Goal: Transaction & Acquisition: Book appointment/travel/reservation

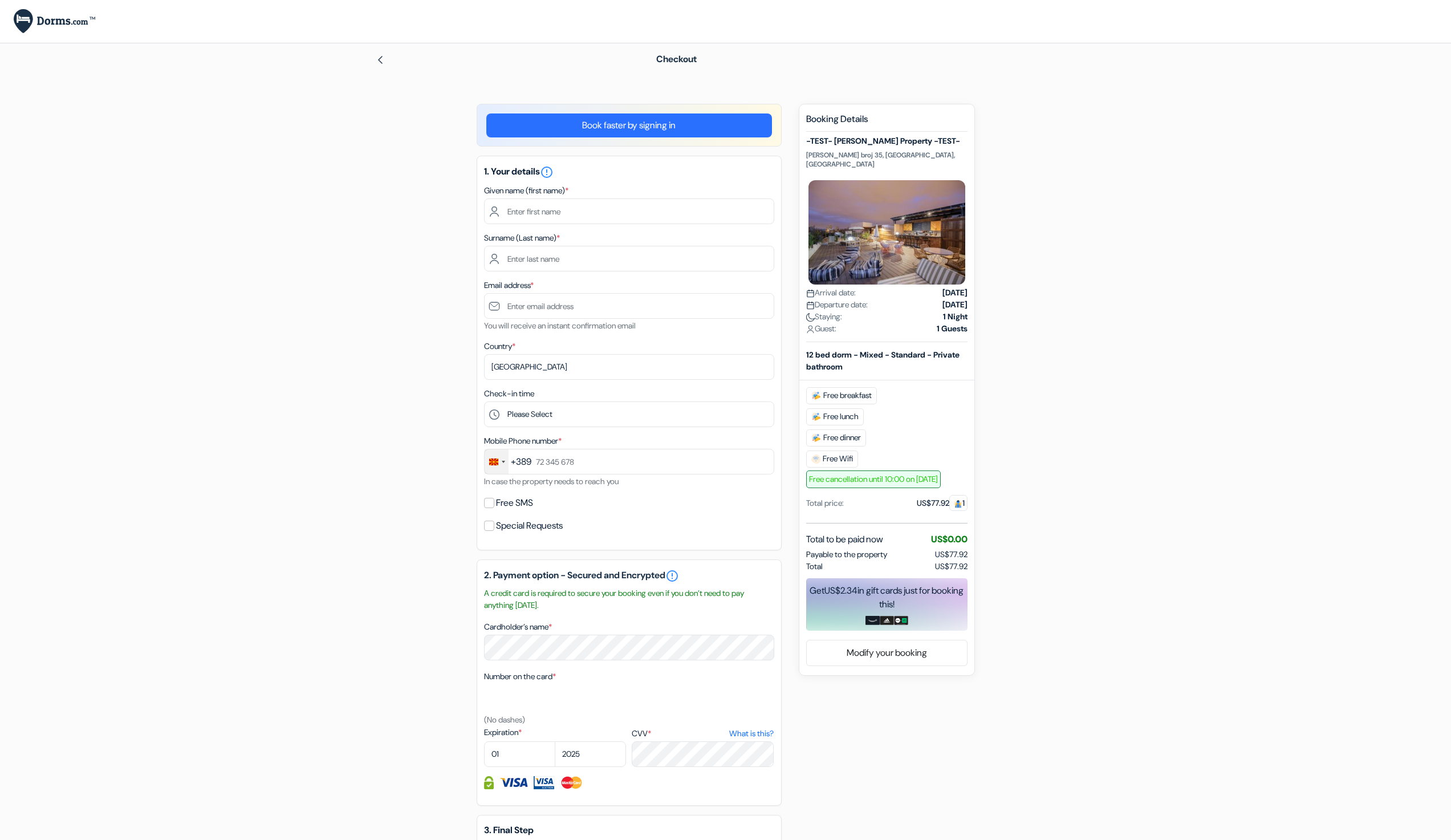
click at [501, 469] on div "Change country, selected North Macedonia (+389)" at bounding box center [497, 461] width 24 height 25
click at [374, 397] on div "add_box -TEST- Philip Property -TEST- Maksim Gorki broj 35, Skopje, Macedonia P…" at bounding box center [726, 573] width 753 height 939
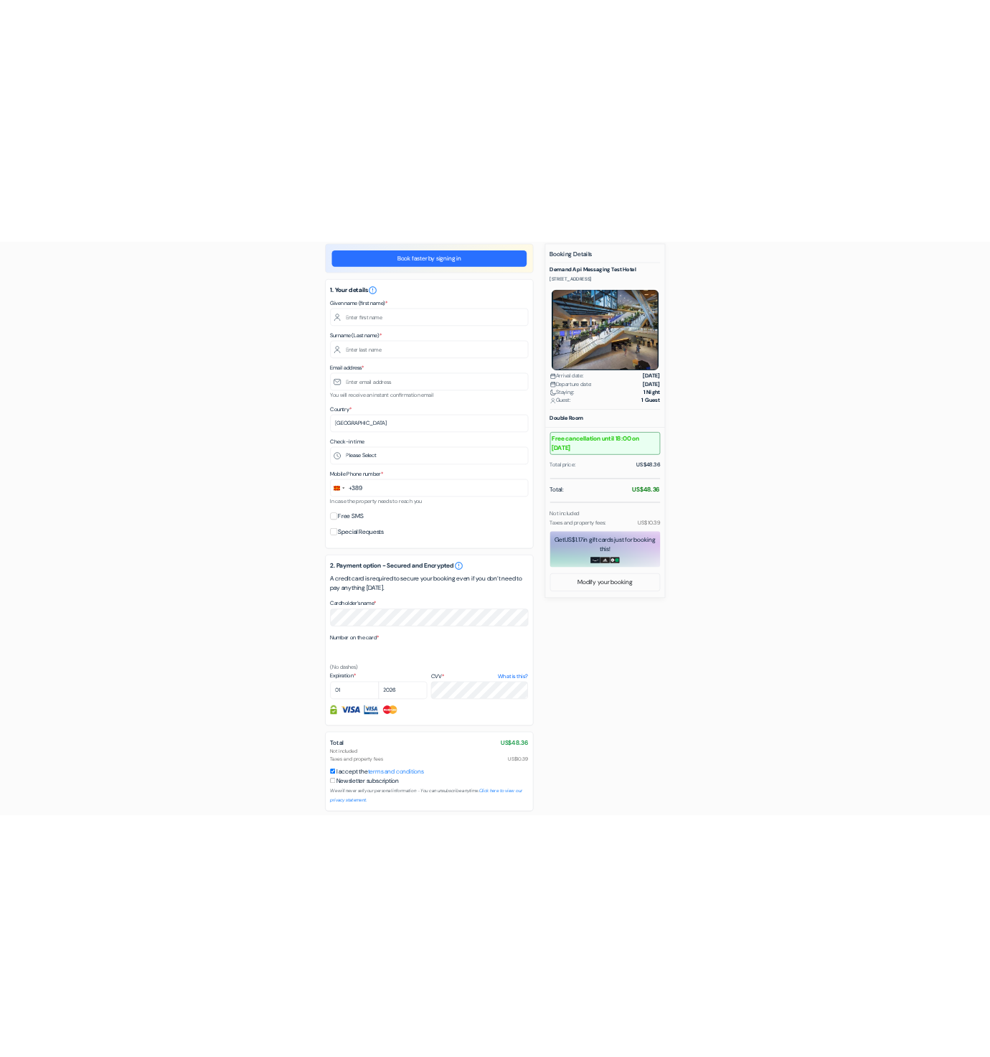
scroll to position [182, 0]
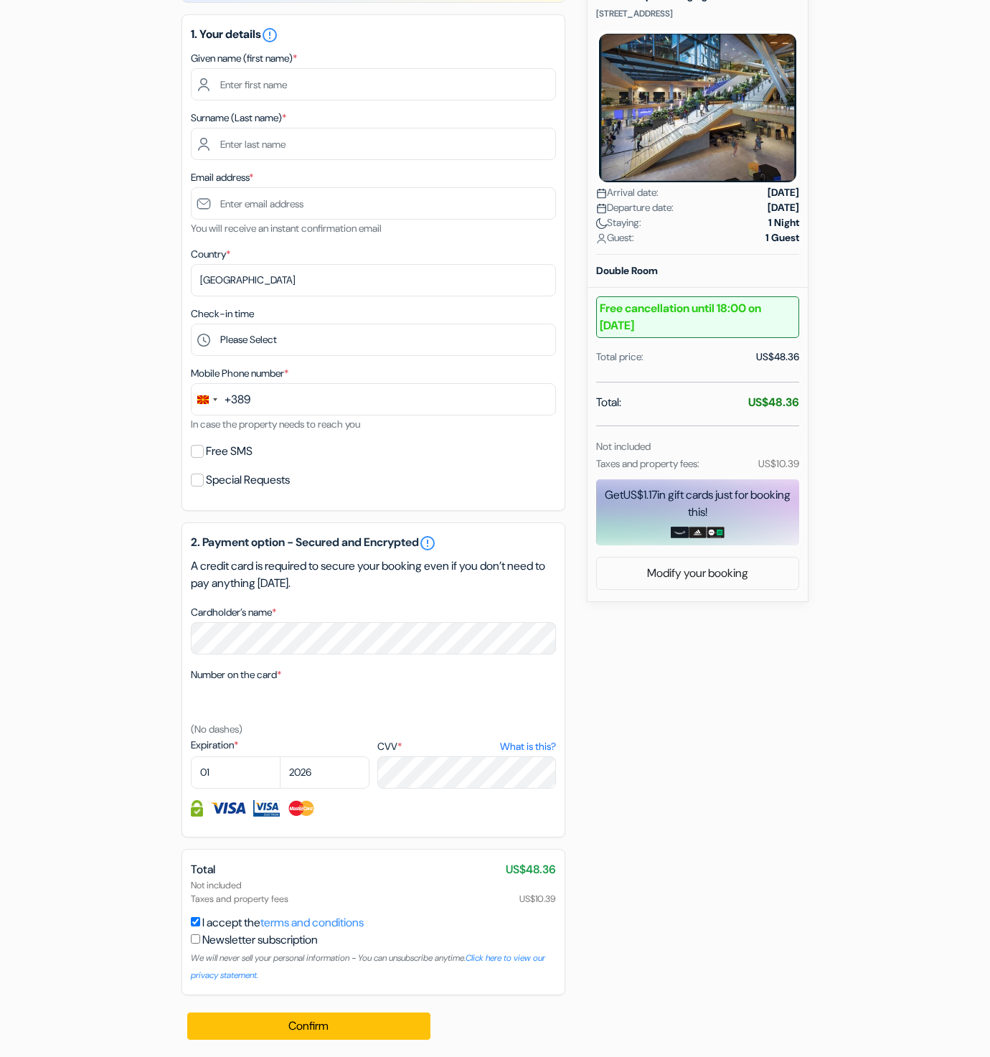
click at [235, 378] on label "Mobile Phone number *" at bounding box center [240, 373] width 98 height 15
click at [225, 400] on div "+389" at bounding box center [238, 399] width 26 height 17
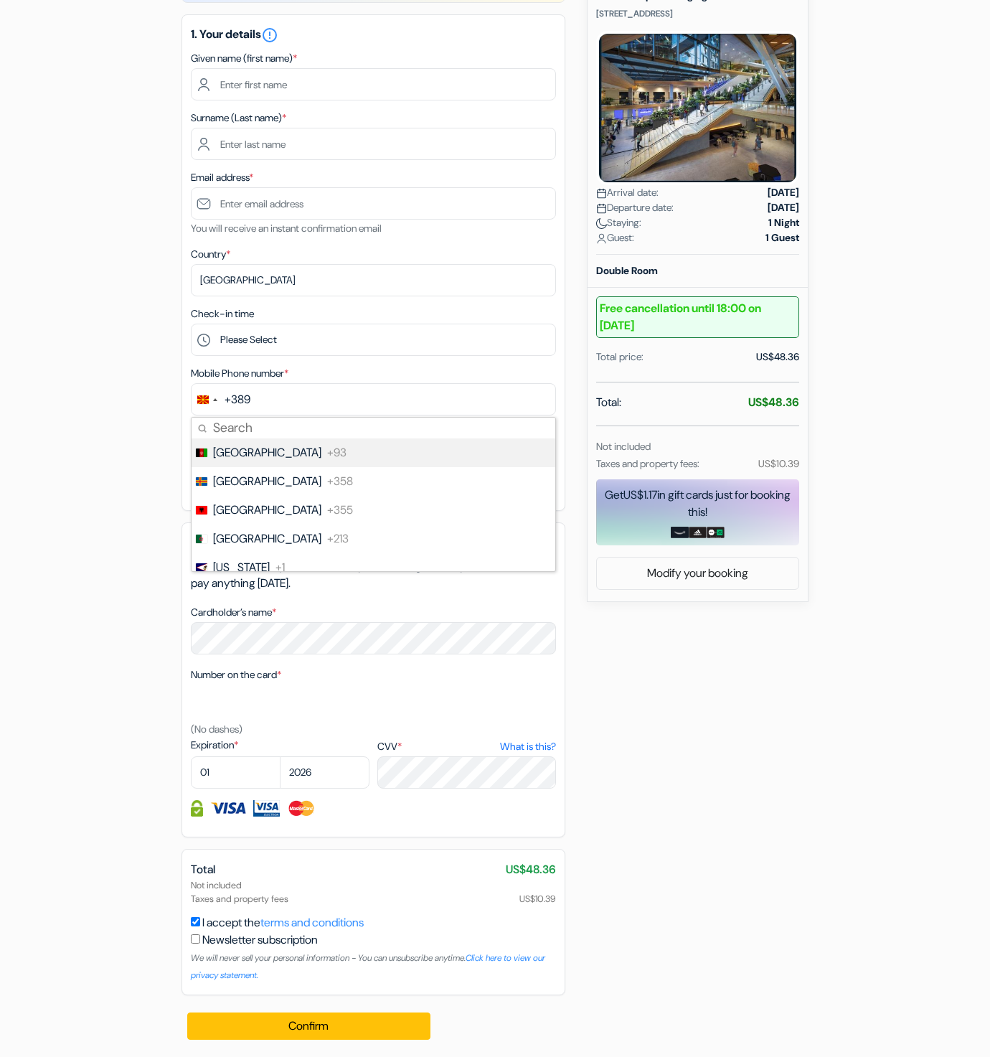
click at [148, 449] on div "add_box Demand Api Messaging Test Hotel Oosterdokskade 163, Amsterdam, Netherla…" at bounding box center [495, 503] width 818 height 1108
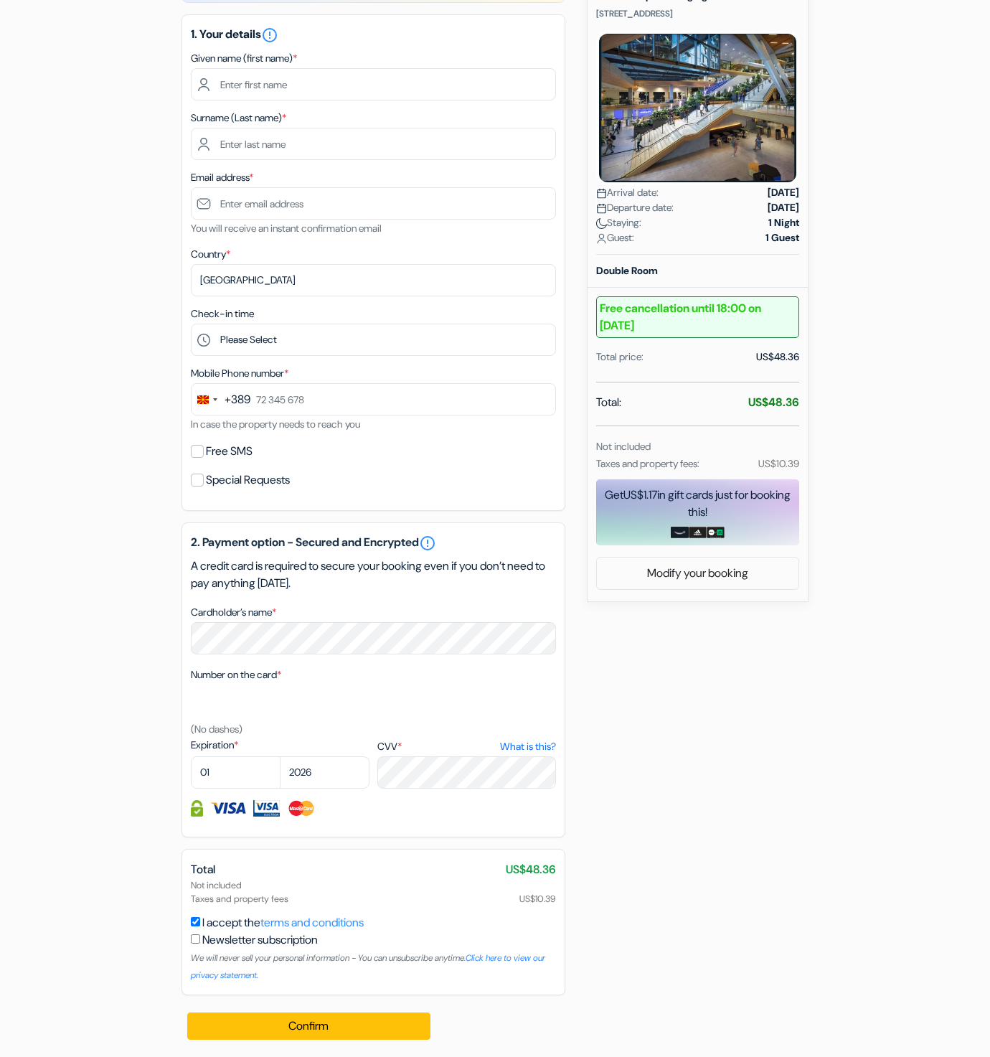
click at [812, 621] on div "add_box Demand Api Messaging Test Hotel [STREET_ADDRESS] Property Details X no_…" at bounding box center [495, 503] width 818 height 1108
